Goal: Transaction & Acquisition: Obtain resource

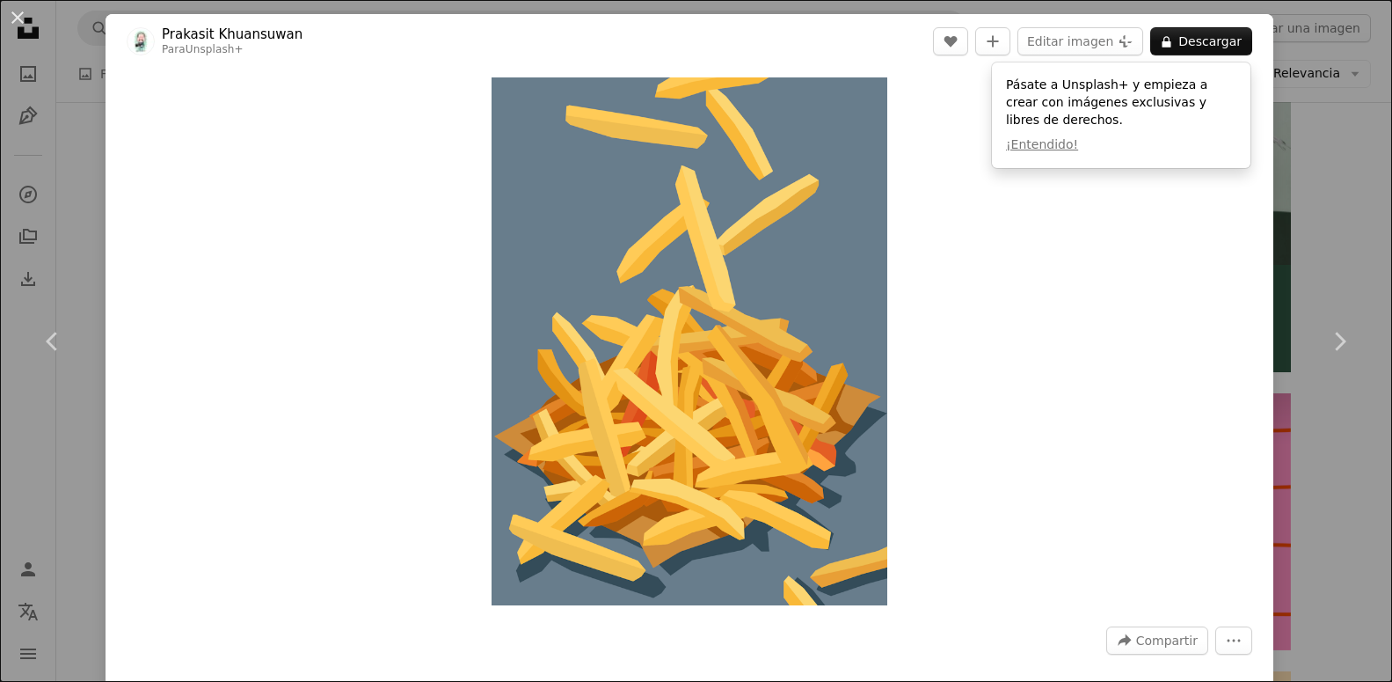
scroll to position [538, 0]
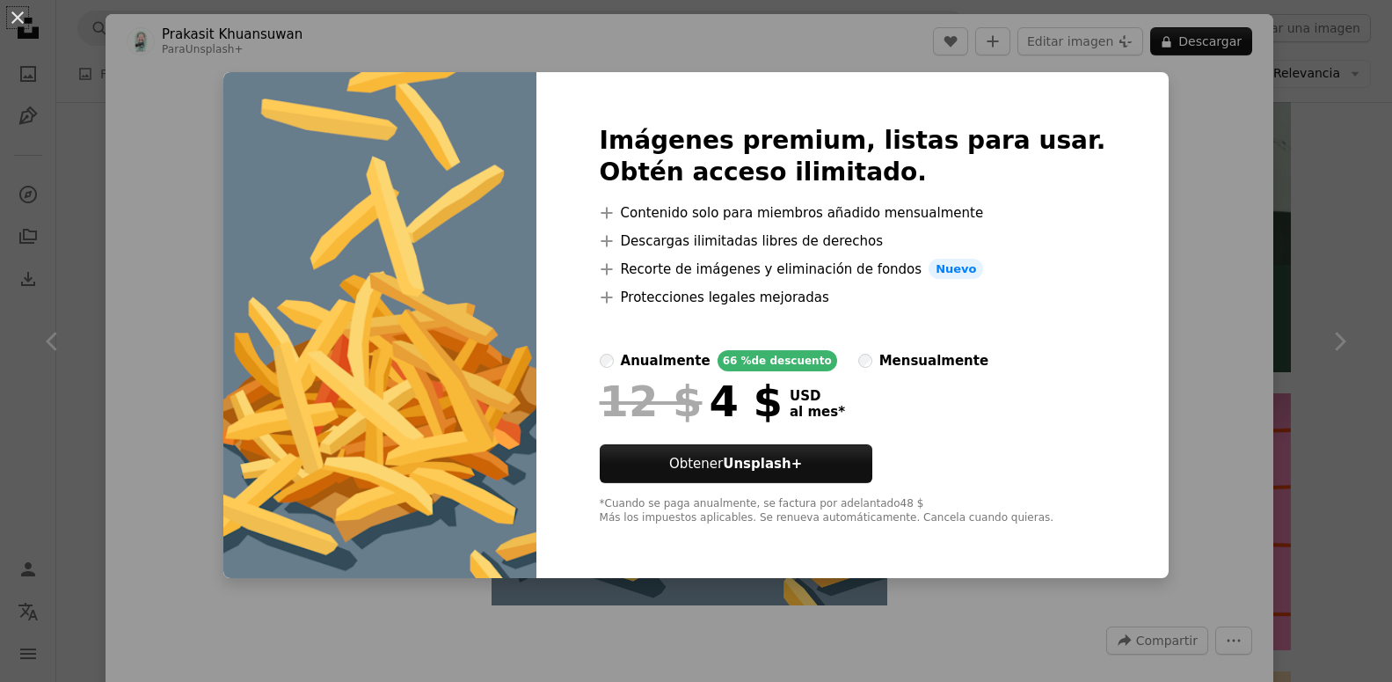
click at [935, 358] on div "mensualmente" at bounding box center [934, 360] width 109 height 21
click at [1353, 189] on div "An X shape Imágenes premium, listas para usar. Obtén acceso ilimitado. A plus s…" at bounding box center [696, 341] width 1392 height 682
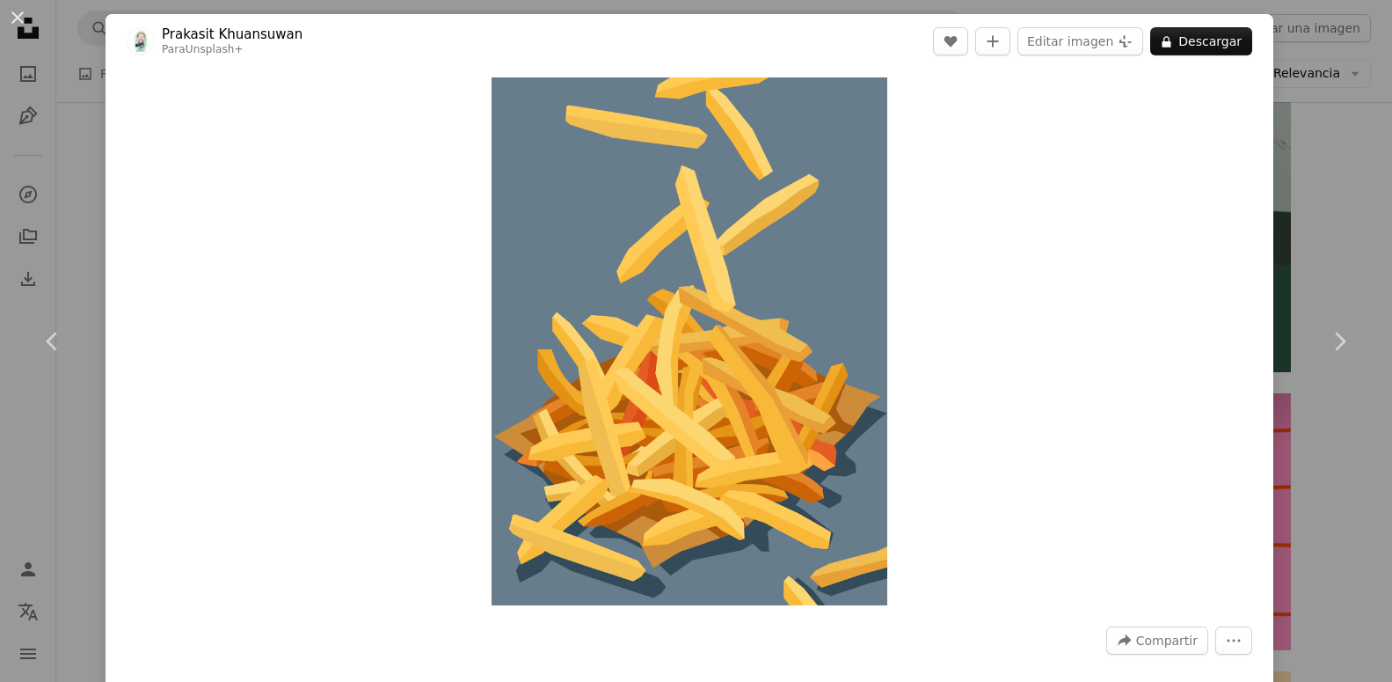
click at [1334, 186] on div "An X shape Chevron left Chevron right Prakasit Khuansuwan Para Unsplash+ A hear…" at bounding box center [696, 341] width 1392 height 682
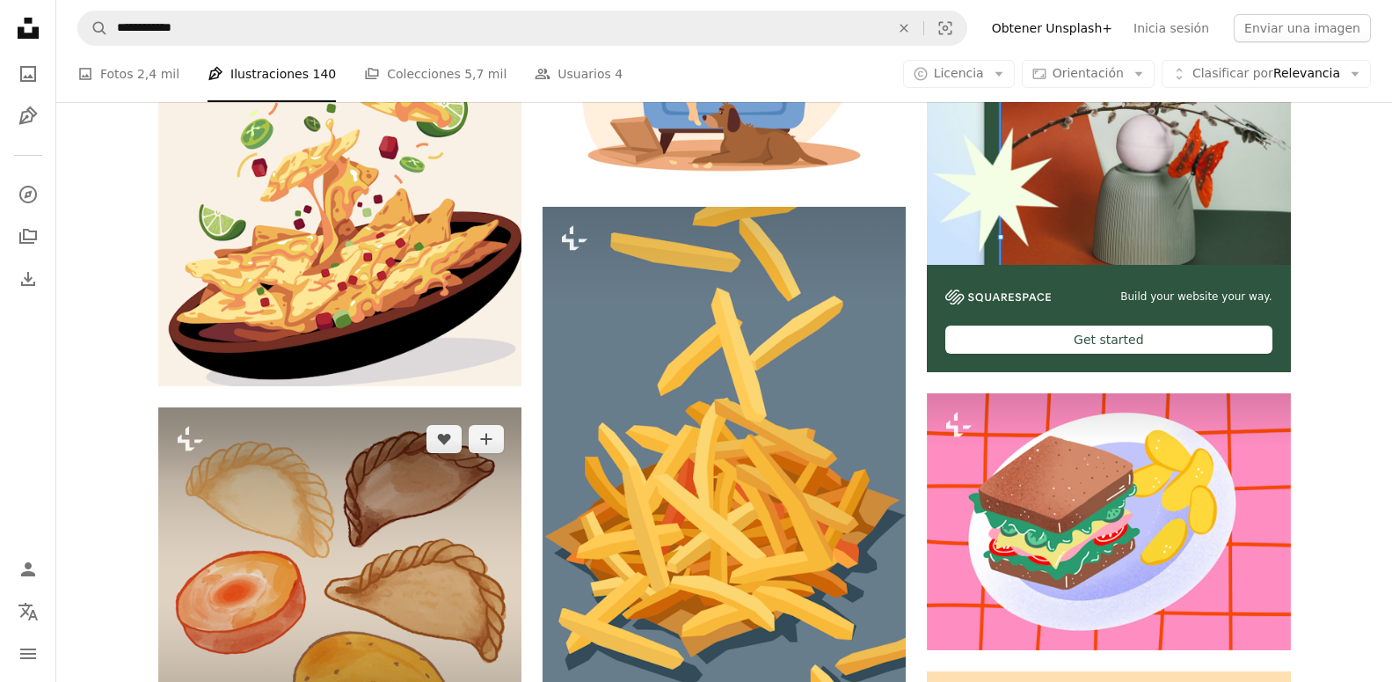
click at [289, 407] on img at bounding box center [339, 588] width 363 height 363
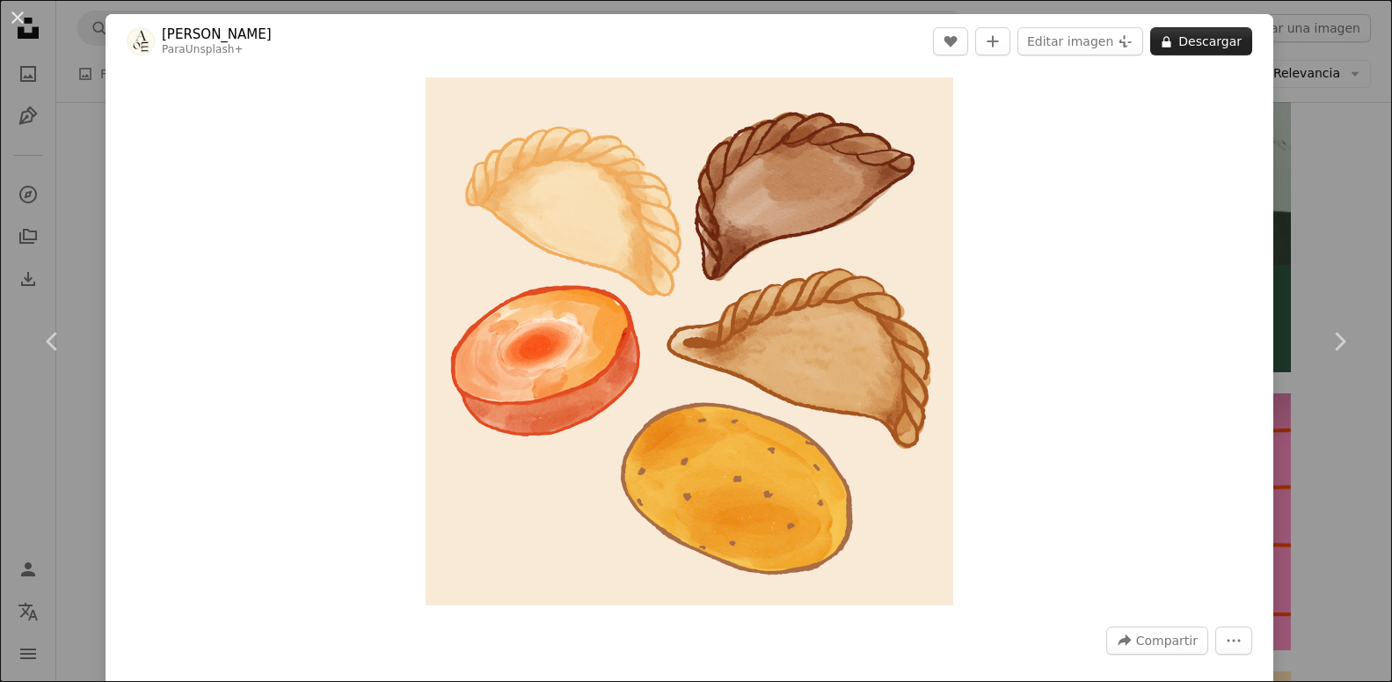
click at [1200, 41] on button "A lock Descargar" at bounding box center [1202, 41] width 102 height 28
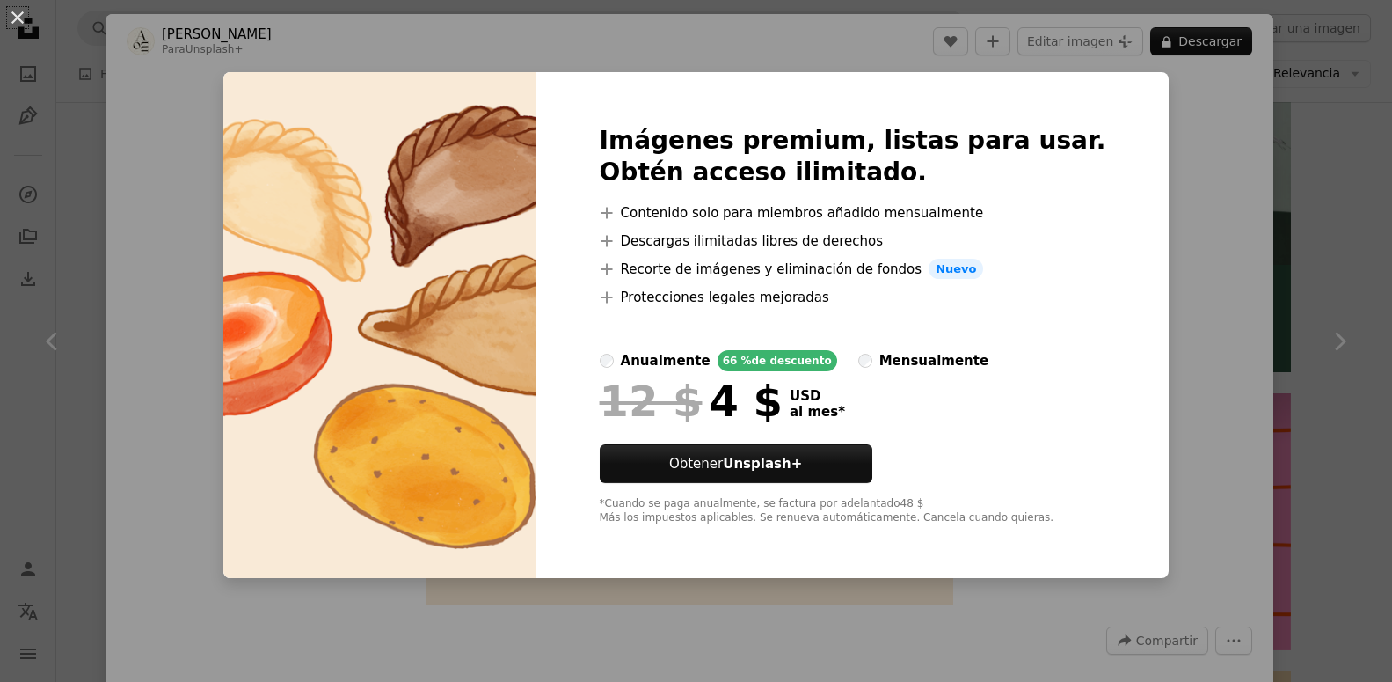
click at [1340, 186] on div "An X shape Imágenes premium, listas para usar. Obtén acceso ilimitado. A plus s…" at bounding box center [696, 341] width 1392 height 682
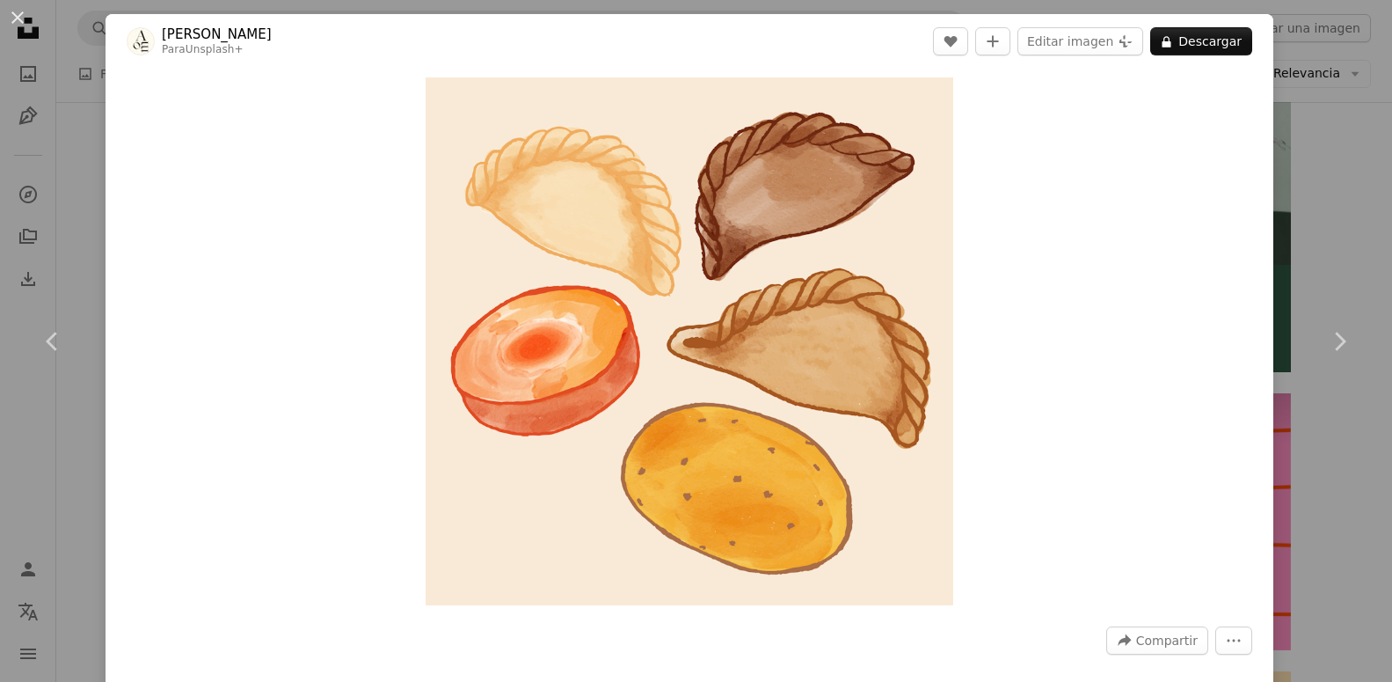
click at [1340, 186] on div "An X shape Chevron left Chevron right [PERSON_NAME] Para Unsplash+ A heart A pl…" at bounding box center [696, 341] width 1392 height 682
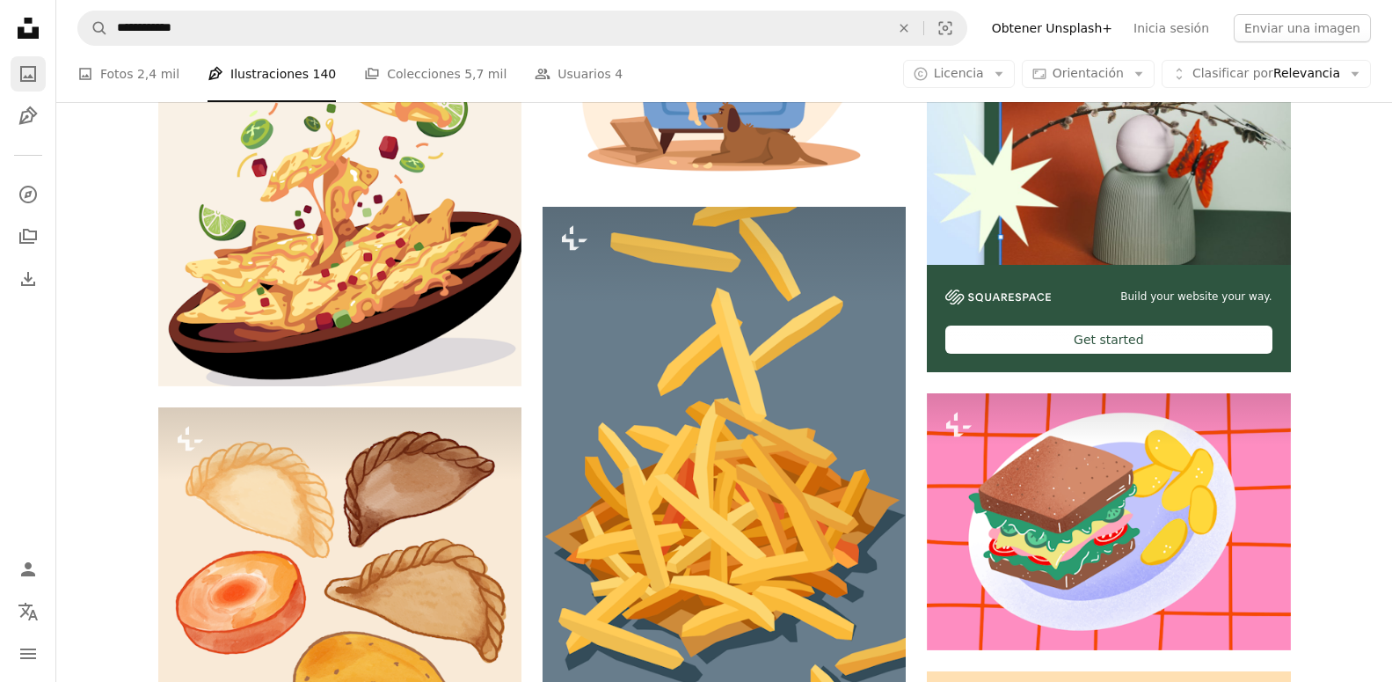
click at [28, 74] on icon "A photo" at bounding box center [28, 73] width 21 height 21
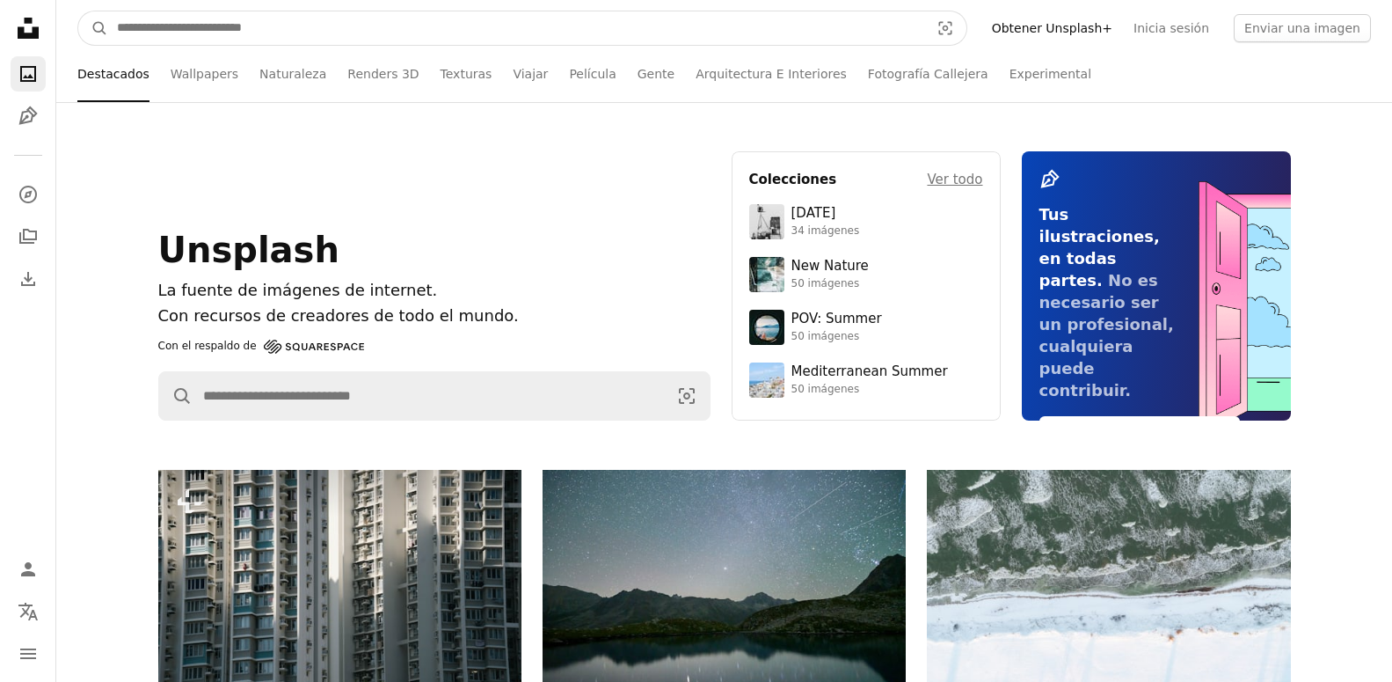
click at [235, 18] on input "Encuentra imágenes en todo el sitio" at bounding box center [516, 27] width 816 height 33
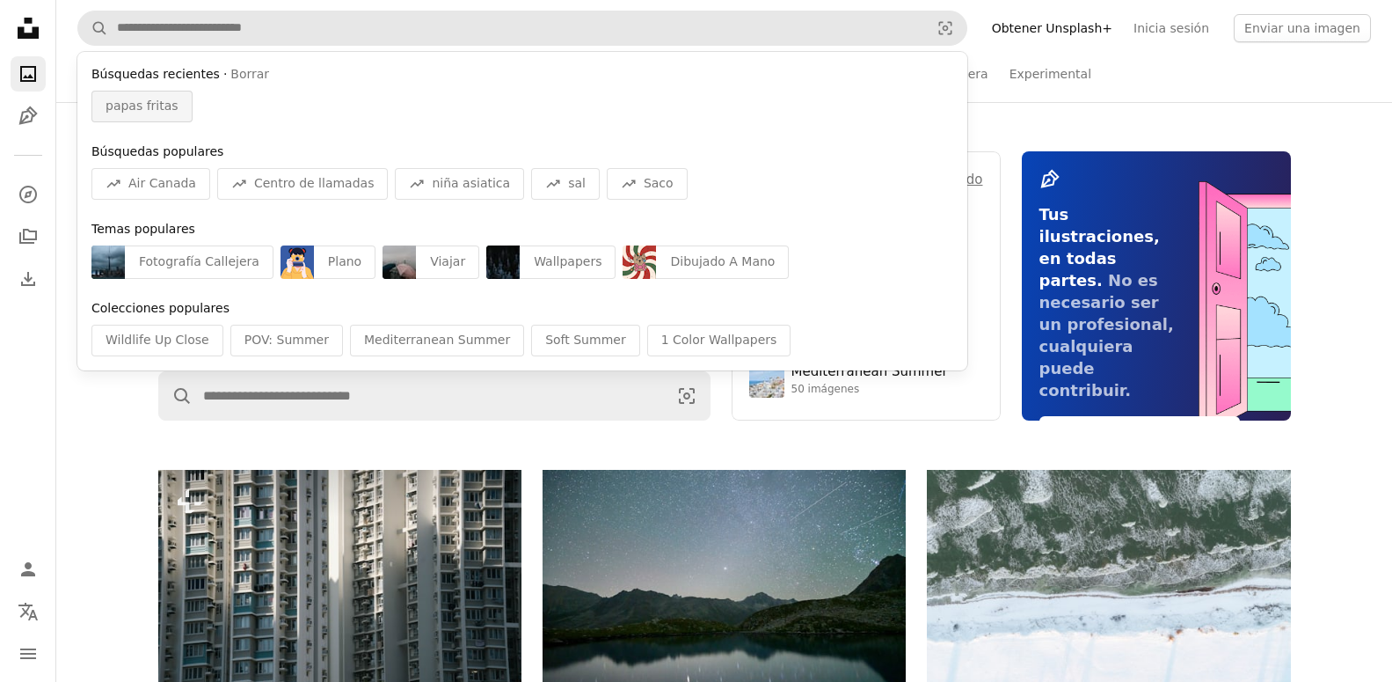
click at [135, 114] on span "papas fritas" at bounding box center [142, 107] width 73 height 18
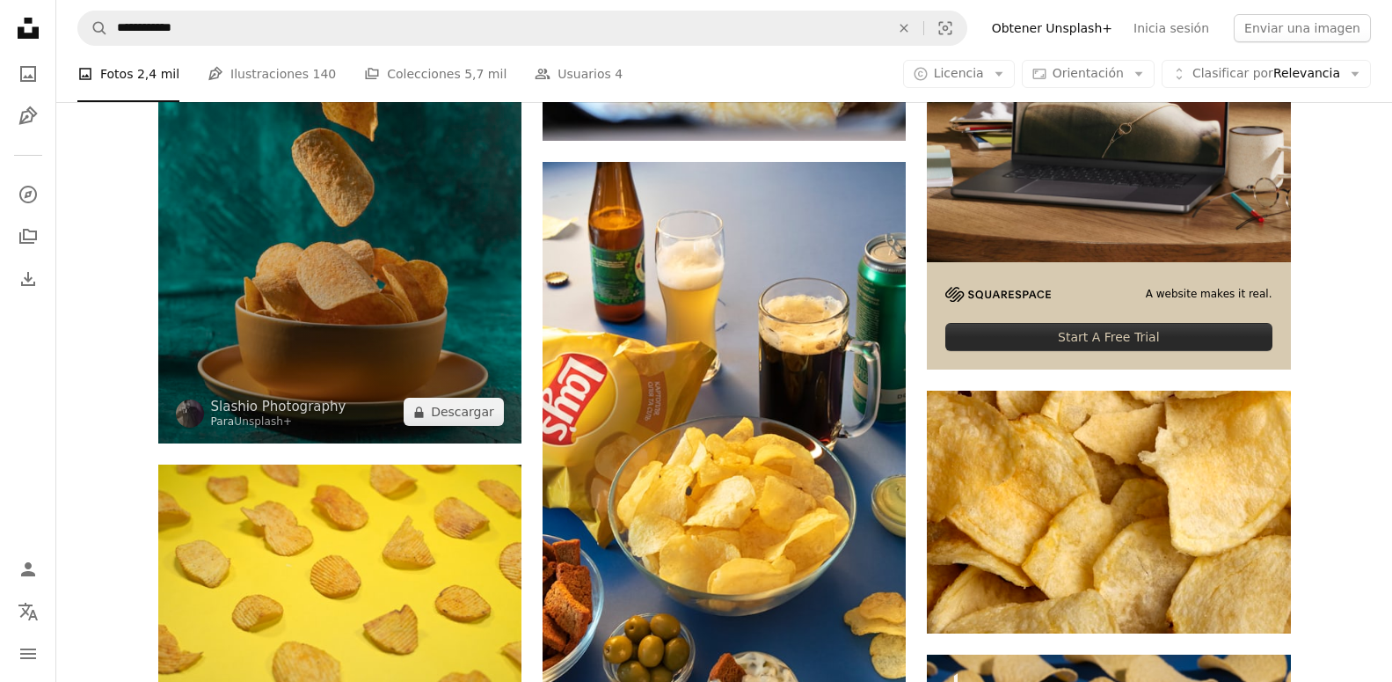
scroll to position [897, 0]
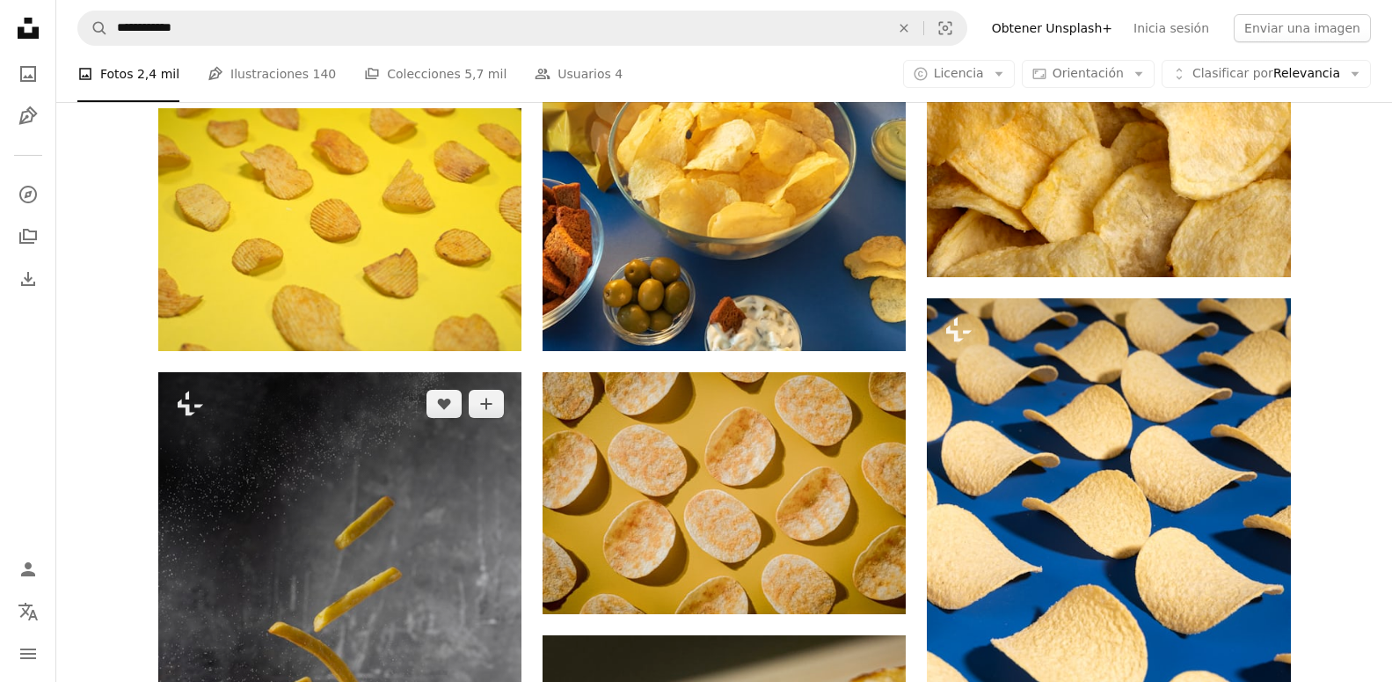
click at [442, 380] on img at bounding box center [339, 644] width 363 height 545
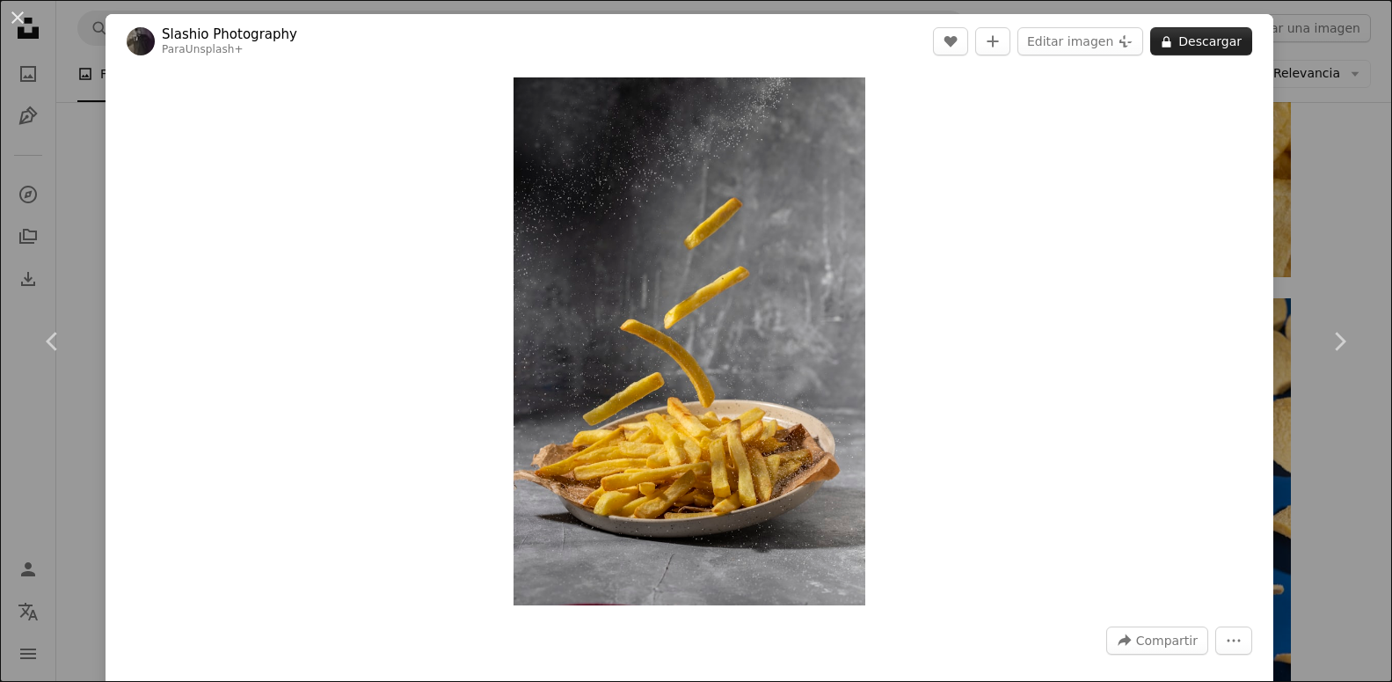
click at [1190, 38] on button "A lock Descargar" at bounding box center [1202, 41] width 102 height 28
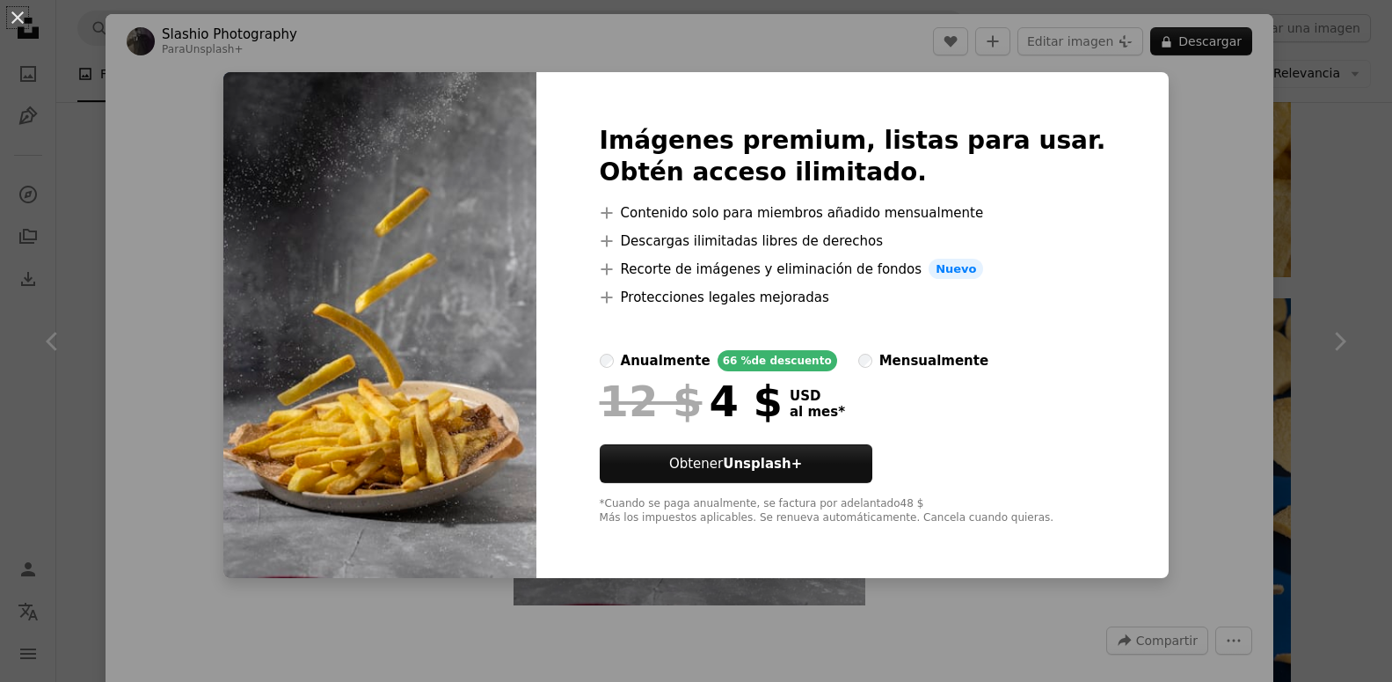
click at [1323, 201] on div "An X shape Imágenes premium, listas para usar. Obtén acceso ilimitado. A plus s…" at bounding box center [696, 341] width 1392 height 682
click at [1323, 201] on div "An X shape Chevron left Chevron right Slashio Photography Para Unsplash+ A hear…" at bounding box center [696, 341] width 1392 height 682
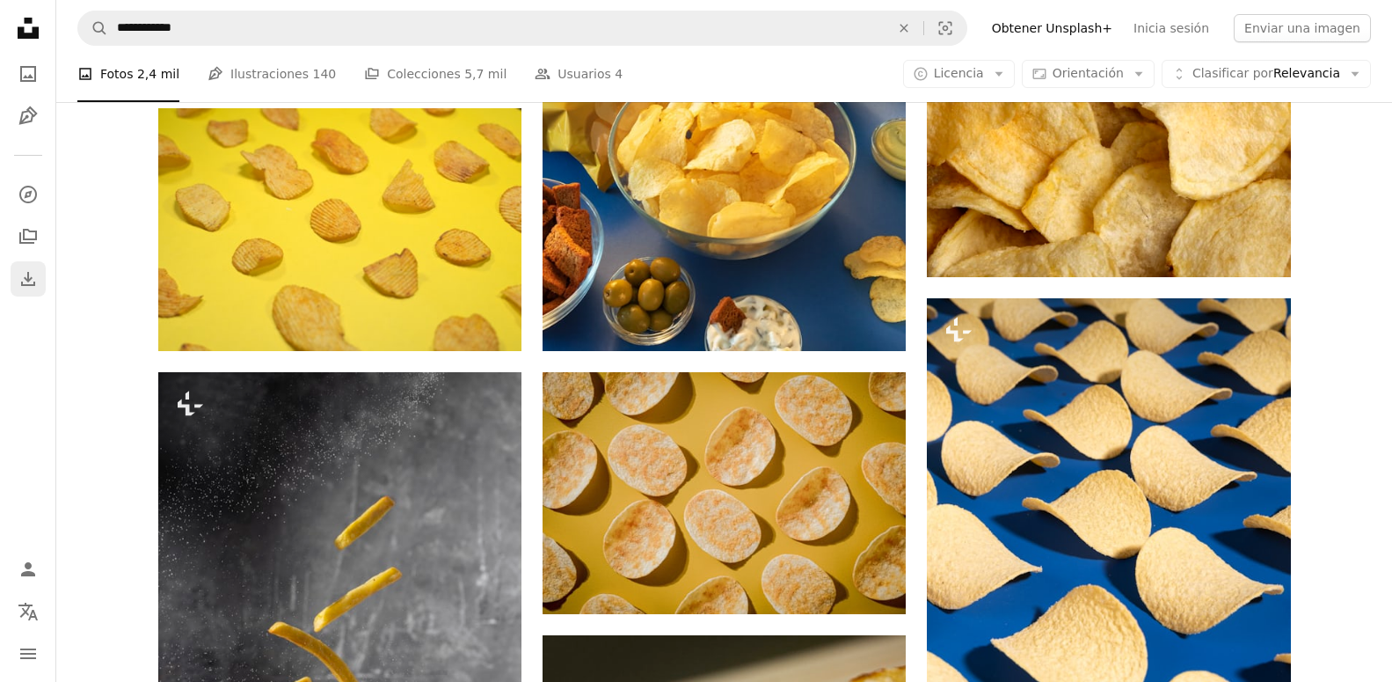
click at [24, 280] on icon "Download" at bounding box center [28, 278] width 21 height 21
